Goal: Check status

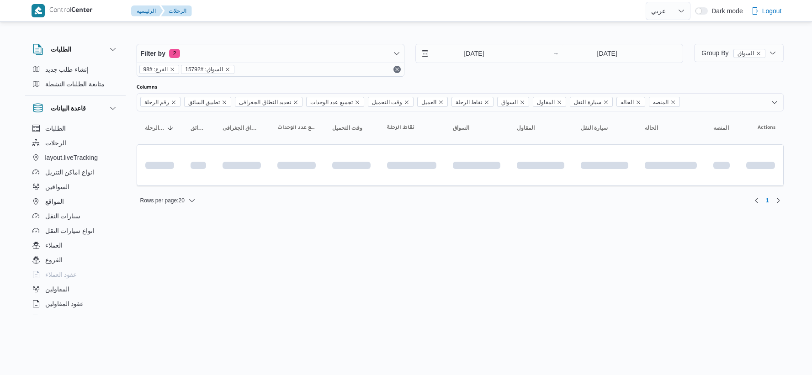
select select "ar"
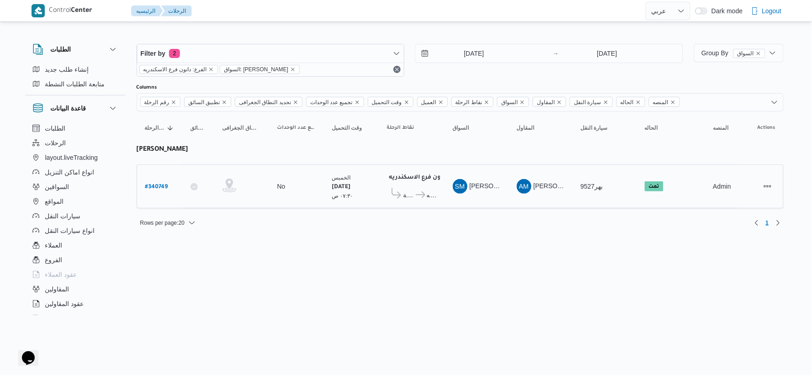
click at [159, 185] on b "# 340749" at bounding box center [156, 187] width 23 height 6
select select "ar"
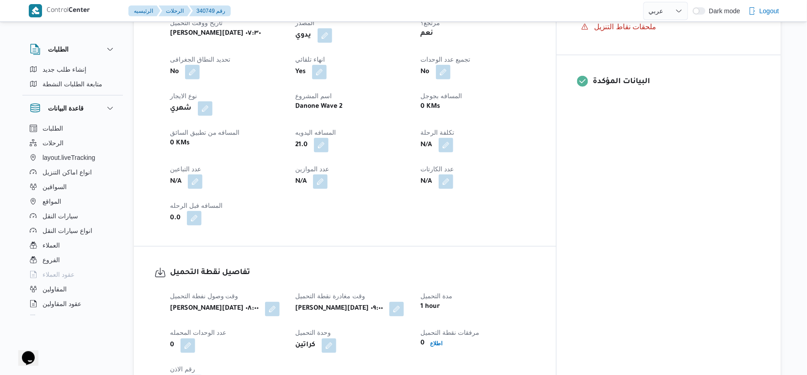
scroll to position [355, 0]
select select "ar"
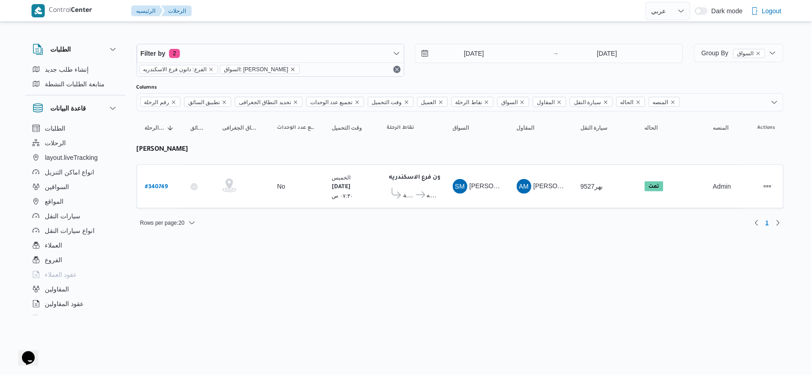
click at [296, 69] on icon "remove selected entity" at bounding box center [292, 69] width 5 height 5
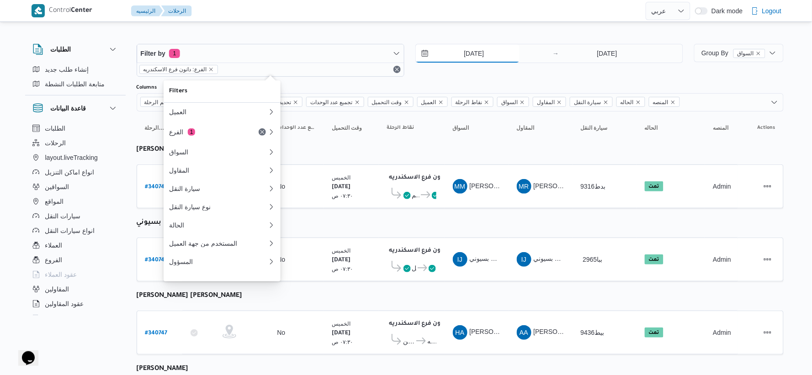
click at [503, 56] on input "[DATE]" at bounding box center [468, 53] width 104 height 18
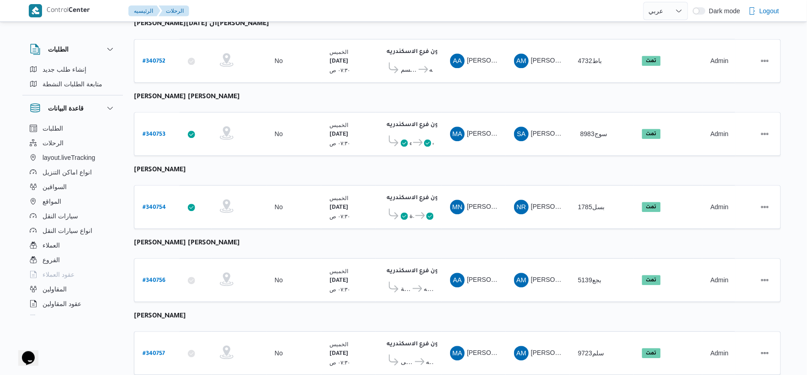
scroll to position [734, 0]
